Goal: Information Seeking & Learning: Learn about a topic

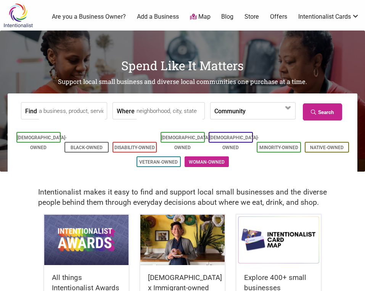
click at [206, 159] on link "Woman-Owned" at bounding box center [207, 161] width 36 height 5
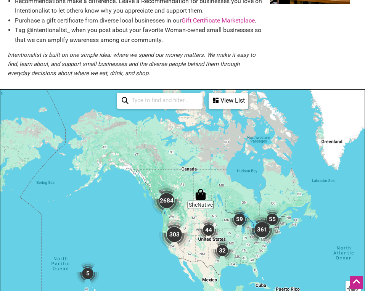
scroll to position [116, 0]
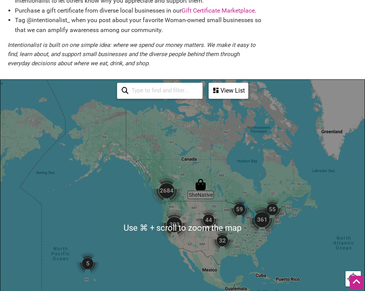
click at [152, 85] on input "search" at bounding box center [162, 90] width 69 height 14
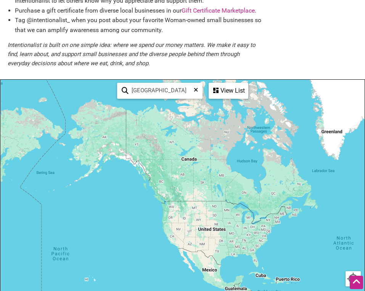
type input "seattle"
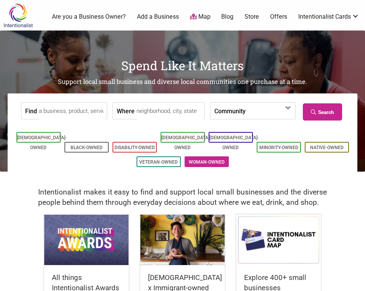
click at [202, 159] on link "Woman-Owned" at bounding box center [207, 161] width 36 height 5
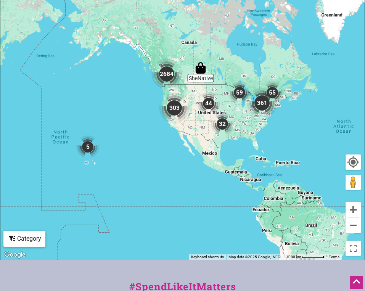
scroll to position [235, 0]
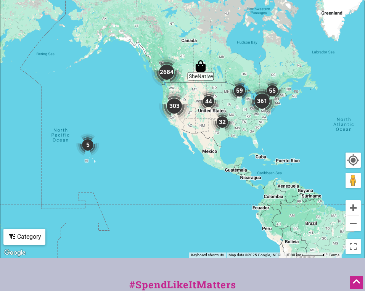
click at [170, 74] on img "2684" at bounding box center [166, 72] width 30 height 30
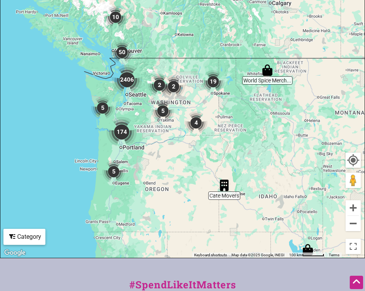
click at [126, 81] on img "2406" at bounding box center [127, 79] width 30 height 30
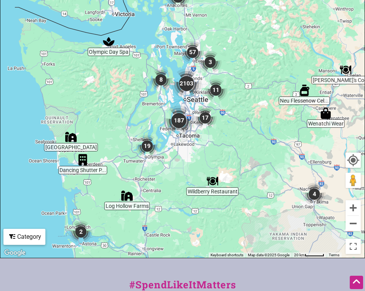
click at [187, 85] on img "2103" at bounding box center [186, 83] width 30 height 30
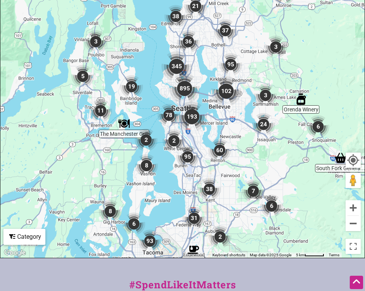
click at [185, 90] on img "895" at bounding box center [184, 88] width 30 height 30
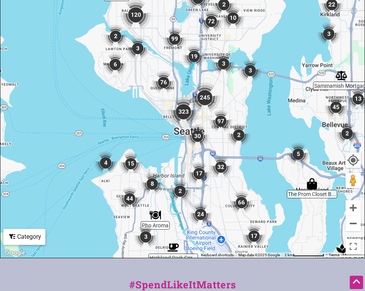
click at [165, 82] on img "76" at bounding box center [163, 82] width 23 height 23
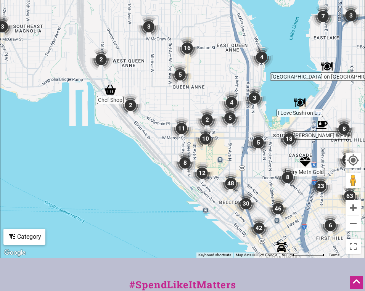
click at [183, 79] on img "5" at bounding box center [180, 74] width 23 height 23
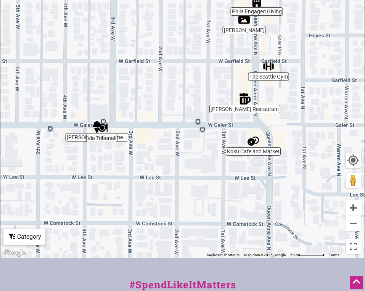
click at [79, 138] on div "To navigate, press the arrow keys." at bounding box center [182, 109] width 364 height 297
click at [252, 153] on div "To navigate, press the arrow keys." at bounding box center [182, 109] width 364 height 297
click at [252, 143] on img "Koku Cafe and Market" at bounding box center [252, 140] width 11 height 11
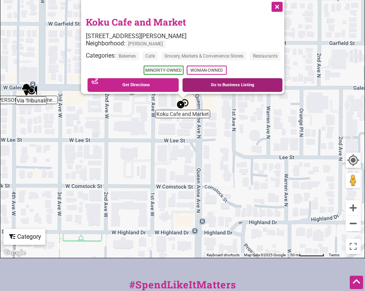
click at [221, 82] on link "Go to Business Listing" at bounding box center [232, 85] width 100 height 14
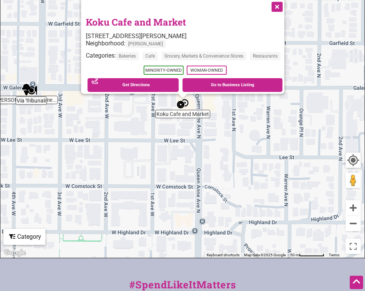
click at [280, 3] on button "Close" at bounding box center [275, 6] width 19 height 19
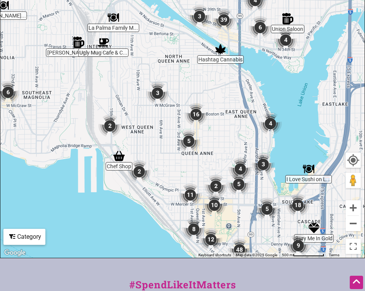
drag, startPoint x: 273, startPoint y: 110, endPoint x: 223, endPoint y: 157, distance: 68.2
click at [223, 157] on div "To navigate, press the arrow keys." at bounding box center [182, 109] width 364 height 297
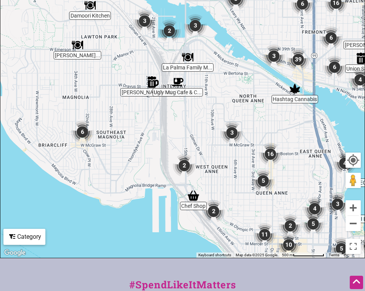
drag, startPoint x: 80, startPoint y: 105, endPoint x: 156, endPoint y: 142, distance: 85.1
click at [157, 142] on div "To navigate, press the arrow keys." at bounding box center [182, 109] width 364 height 297
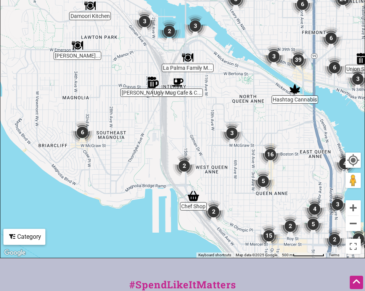
click at [188, 70] on div "To navigate, press the arrow keys." at bounding box center [182, 109] width 364 height 297
click at [188, 59] on img "La Palma Family Mexican Restaurant" at bounding box center [187, 57] width 11 height 11
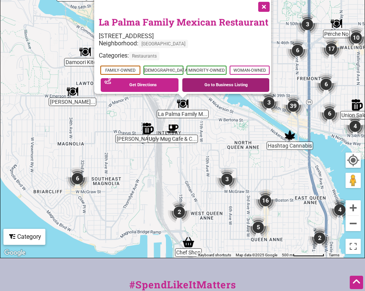
click at [197, 83] on link "Go to Business Listing" at bounding box center [225, 85] width 87 height 14
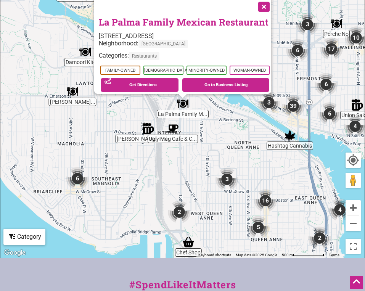
click at [176, 164] on div "To navigate, press the arrow keys. La Palma Family Mexican Restaurant 3456 15th…" at bounding box center [182, 109] width 364 height 297
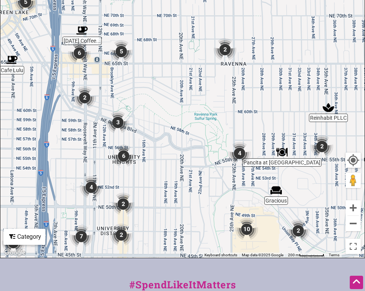
click at [228, 50] on img "2" at bounding box center [224, 49] width 23 height 23
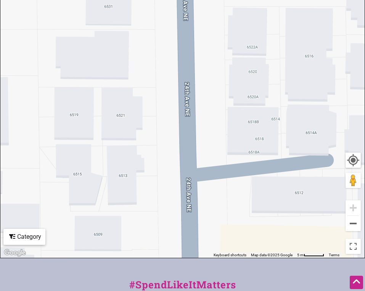
drag, startPoint x: 247, startPoint y: 60, endPoint x: 267, endPoint y: 242, distance: 182.9
click at [268, 243] on div "To navigate, press the arrow keys." at bounding box center [182, 109] width 364 height 297
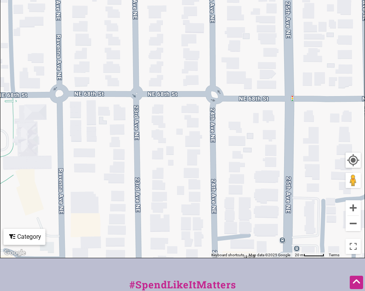
drag, startPoint x: 238, startPoint y: 67, endPoint x: 226, endPoint y: 156, distance: 90.5
click at [226, 158] on div "To navigate, press the arrow keys." at bounding box center [182, 109] width 364 height 297
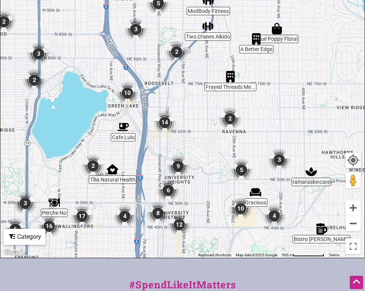
click at [231, 80] on img "Frayed Threads Mending" at bounding box center [230, 76] width 11 height 11
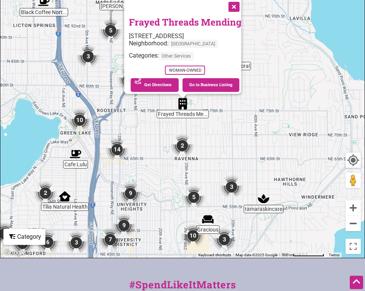
click at [235, 4] on button "Close" at bounding box center [232, 6] width 19 height 19
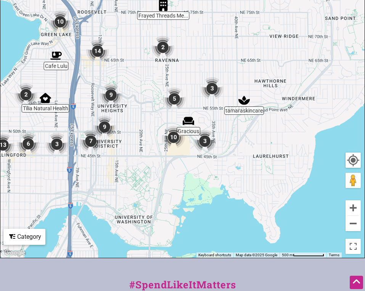
drag, startPoint x: 252, startPoint y: 179, endPoint x: 233, endPoint y: 80, distance: 101.4
click at [233, 80] on div "To navigate, press the arrow keys." at bounding box center [182, 109] width 364 height 297
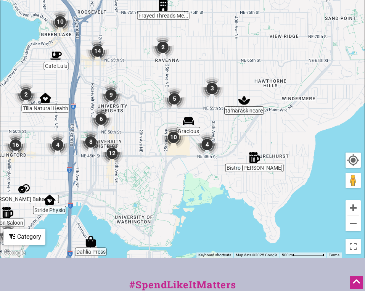
click at [209, 146] on img "4" at bounding box center [207, 144] width 23 height 23
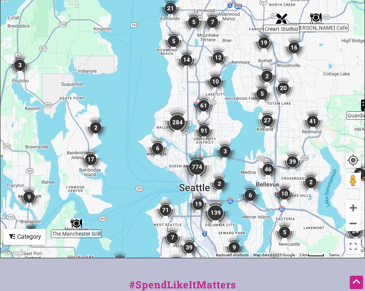
drag, startPoint x: 215, startPoint y: 59, endPoint x: 227, endPoint y: 114, distance: 55.7
click at [227, 114] on div "To navigate, press the arrow keys." at bounding box center [182, 109] width 364 height 297
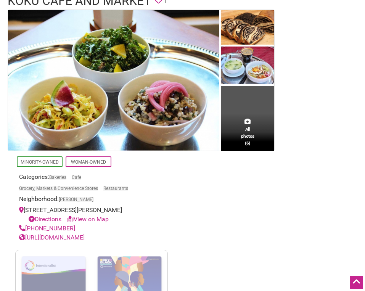
scroll to position [62, 0]
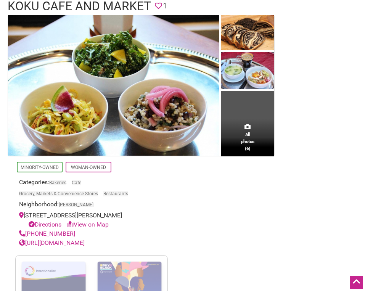
click at [57, 243] on link "https://kokucafemarket.com" at bounding box center [52, 242] width 66 height 7
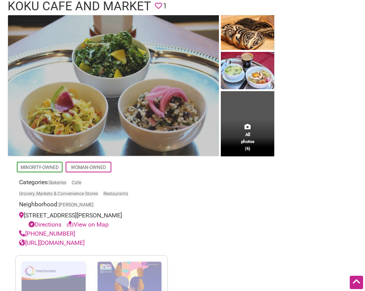
scroll to position [0, 0]
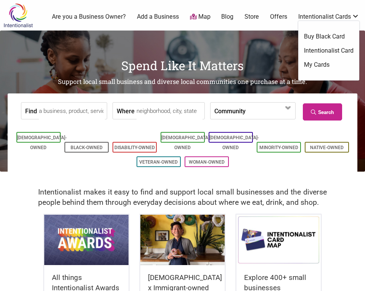
click at [18, 12] on img at bounding box center [18, 15] width 36 height 25
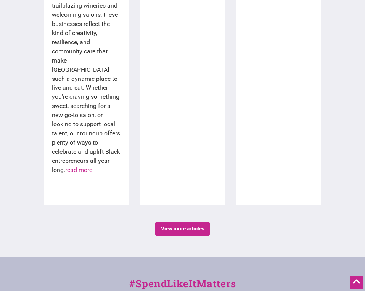
scroll to position [1519, 0]
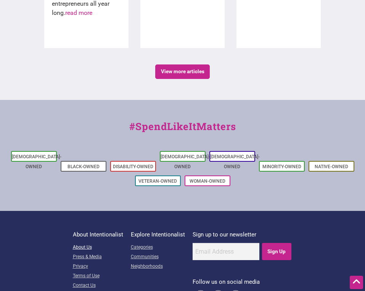
click at [82, 243] on link "About Us" at bounding box center [98, 248] width 50 height 10
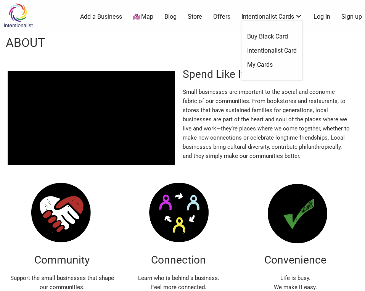
click at [275, 36] on link "Buy Black Card" at bounding box center [272, 36] width 50 height 8
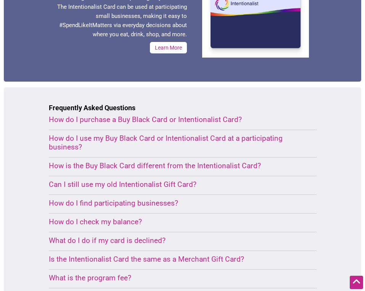
scroll to position [371, 0]
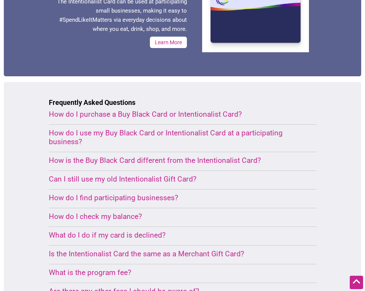
click at [75, 141] on div "How do I use my Buy Black Card or Intentionalist Card at a participating busine…" at bounding box center [173, 137] width 249 height 18
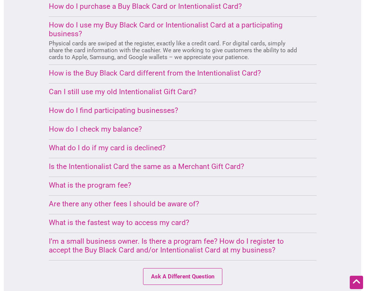
scroll to position [482, 0]
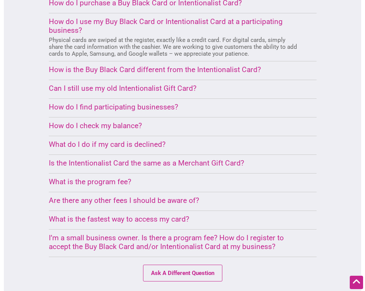
click at [57, 104] on div "How do I find participating businesses?" at bounding box center [173, 107] width 249 height 9
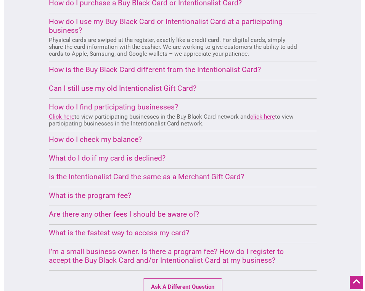
click at [59, 156] on div "What do I do if my card is declined?" at bounding box center [173, 158] width 249 height 9
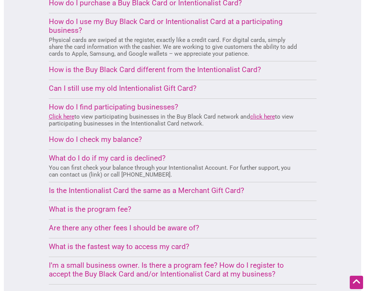
click at [59, 156] on div "What do I do if my card is declined?" at bounding box center [173, 158] width 249 height 9
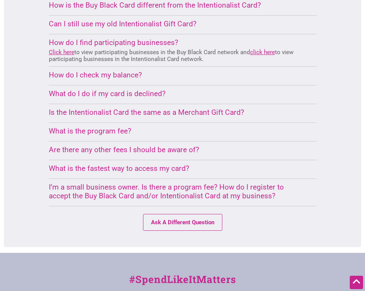
scroll to position [547, 0]
click at [63, 148] on div "Are there any other fees I should be aware of?" at bounding box center [173, 149] width 249 height 9
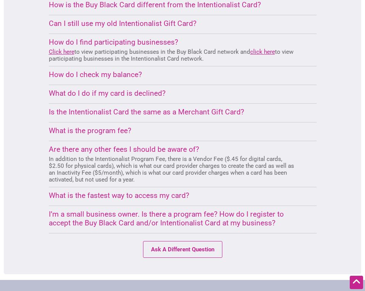
click at [63, 147] on div "Are there any other fees I should be aware of?" at bounding box center [173, 149] width 249 height 9
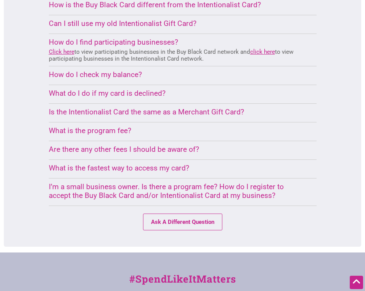
click at [51, 188] on div "I’m a small business owner. Is there a program fee? How do I register to accept…" at bounding box center [173, 191] width 249 height 18
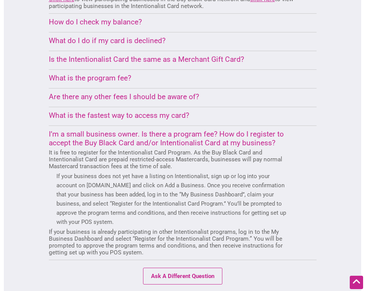
scroll to position [606, 0]
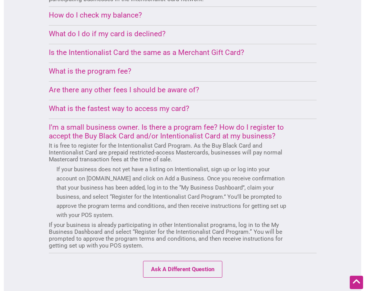
click at [56, 134] on div "I’m a small business owner. Is there a program fee? How do I register to accept…" at bounding box center [173, 132] width 249 height 18
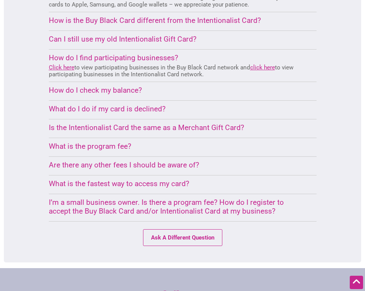
scroll to position [530, 0]
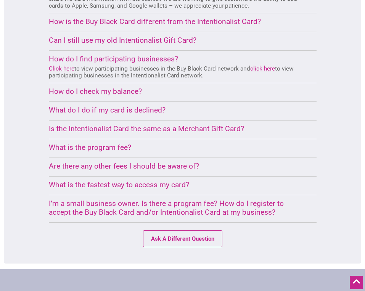
click at [60, 148] on div "What is the program fee?" at bounding box center [173, 147] width 249 height 9
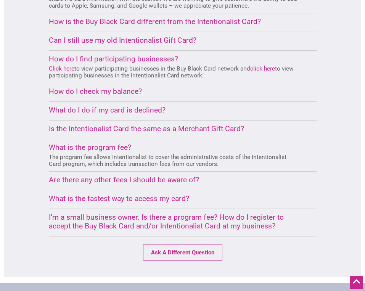
click at [60, 148] on div "What is the program fee?" at bounding box center [173, 147] width 249 height 9
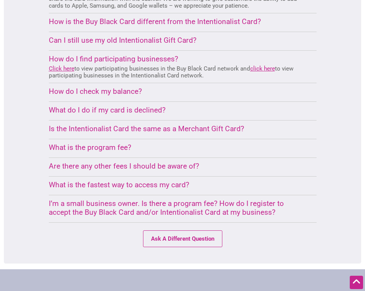
click at [65, 166] on div "Are there any other fees I should be aware of?" at bounding box center [173, 166] width 249 height 9
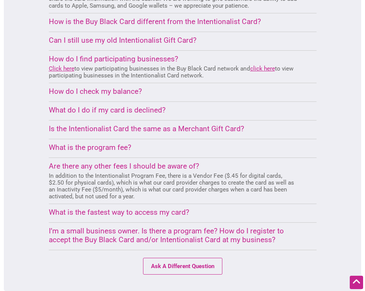
click at [65, 165] on div "Are there any other fees I should be aware of?" at bounding box center [173, 166] width 249 height 9
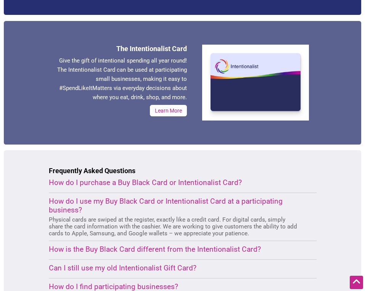
scroll to position [302, 0]
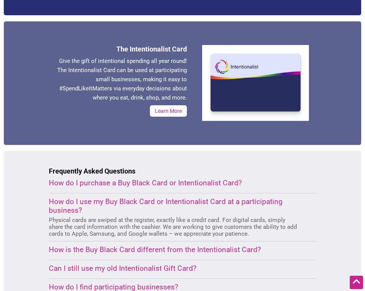
click at [62, 204] on div "How do I use my Buy Black Card or Intentionalist Card at a participating busine…" at bounding box center [173, 206] width 249 height 18
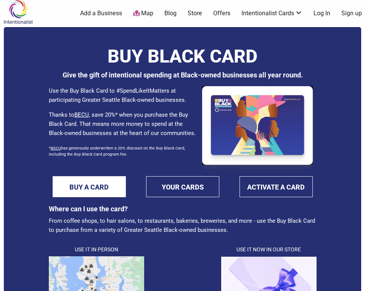
scroll to position [0, 0]
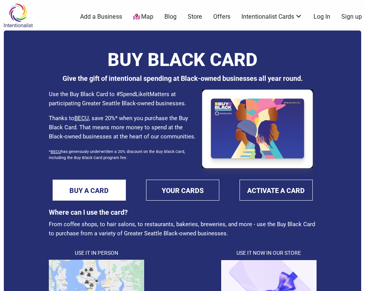
click at [227, 15] on link "Offers" at bounding box center [221, 17] width 17 height 8
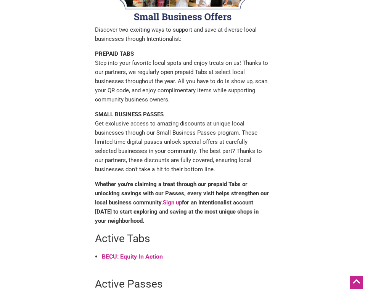
scroll to position [115, 0]
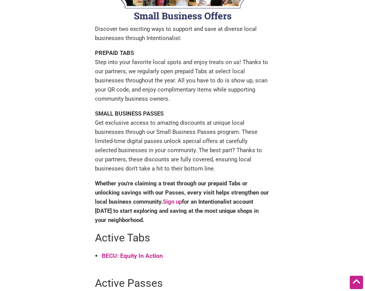
click at [117, 254] on strong "BECU: Equity In Action" at bounding box center [132, 255] width 61 height 7
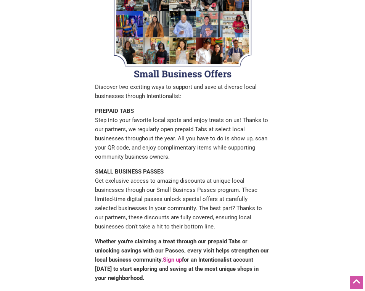
scroll to position [0, 0]
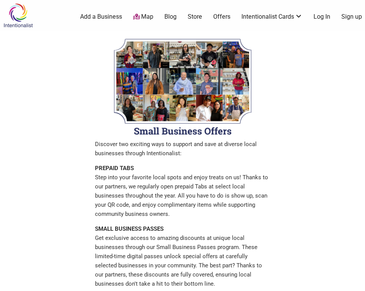
click at [20, 17] on img at bounding box center [18, 15] width 36 height 25
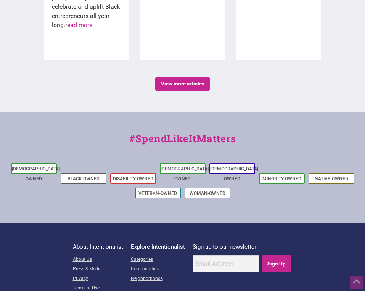
scroll to position [1519, 0]
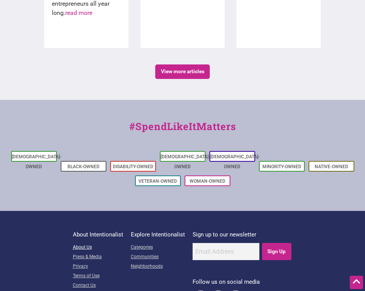
click at [85, 243] on link "About Us" at bounding box center [98, 248] width 50 height 10
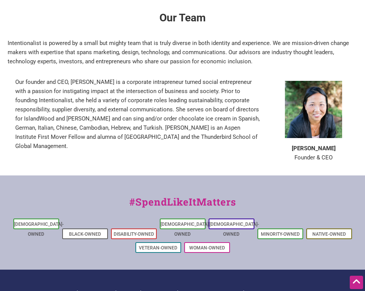
scroll to position [469, 0]
